Goal: Use online tool/utility: Utilize a website feature to perform a specific function

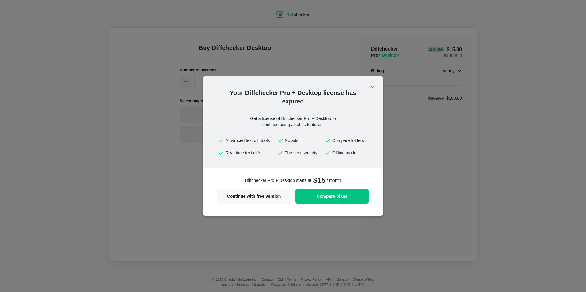
drag, startPoint x: 291, startPoint y: 220, endPoint x: 289, endPoint y: 223, distance: 3.9
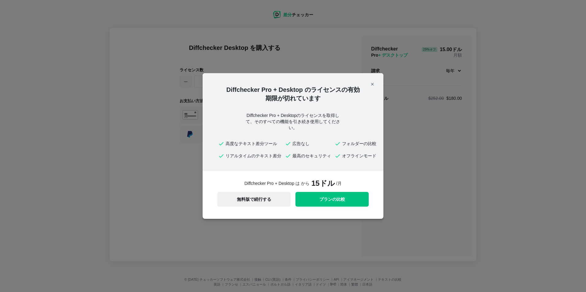
click at [288, 201] on button "無料版で続行する" at bounding box center [253, 199] width 73 height 15
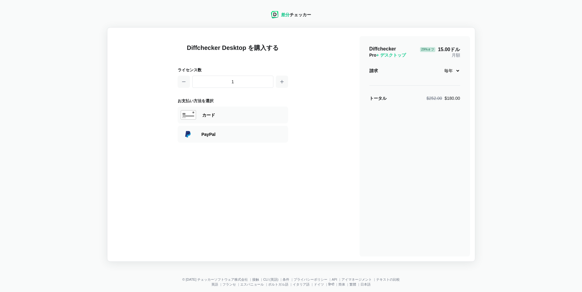
click at [293, 17] on div "差分 チェッカー" at bounding box center [296, 15] width 30 height 6
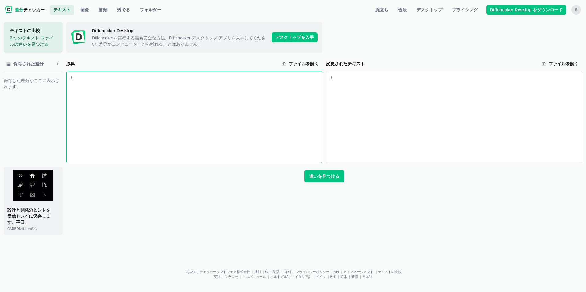
click at [142, 103] on div "原文入力" at bounding box center [198, 116] width 250 height 91
click at [178, 93] on div "原文入力" at bounding box center [198, 116] width 250 height 91
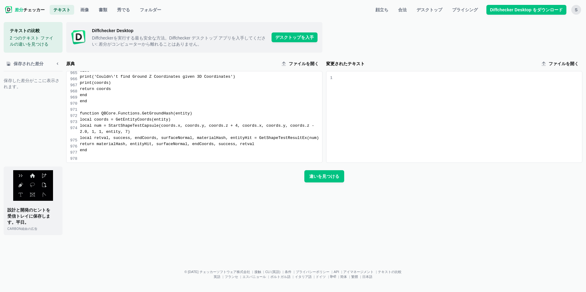
click at [371, 111] on div "テキスト入力の変更" at bounding box center [458, 116] width 250 height 91
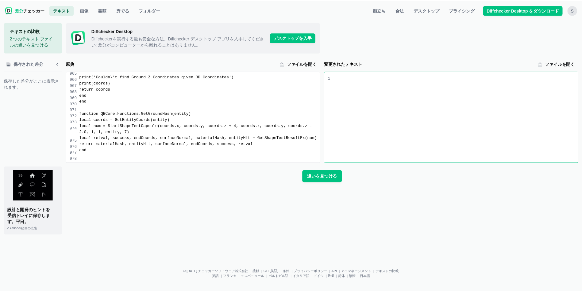
scroll to position [5081, 0]
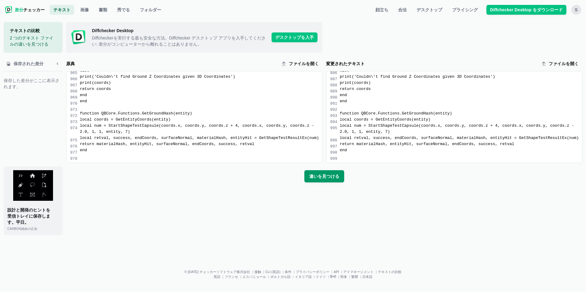
click at [330, 179] on span "違いを見つける" at bounding box center [324, 177] width 32 height 6
